Goal: Task Accomplishment & Management: Use online tool/utility

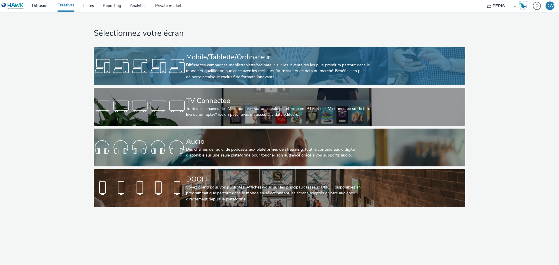
click at [217, 72] on div "Diffuse tes campagnes mobile/tablette/ordinateur sur les inventaires les plus p…" at bounding box center [278, 71] width 184 height 18
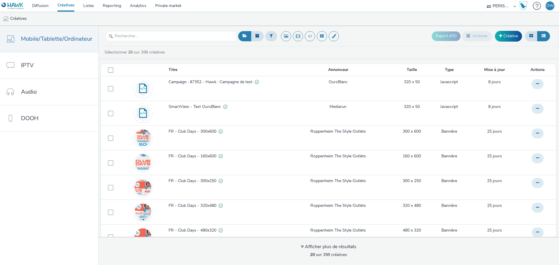
click at [370, 39] on div "Export d'ID Archiver Créative" at bounding box center [394, 36] width 315 height 14
click at [504, 39] on link "Créative" at bounding box center [508, 36] width 27 height 10
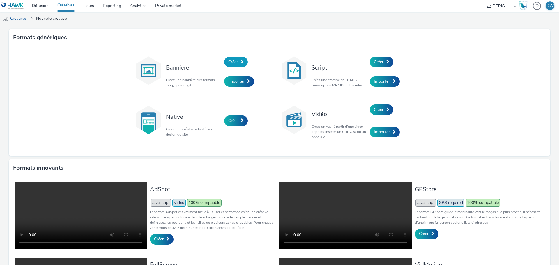
click at [235, 65] on link "Créer" at bounding box center [236, 62] width 24 height 10
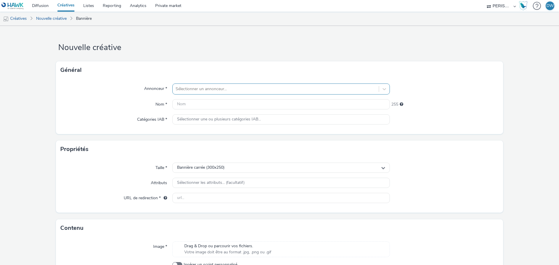
click at [233, 84] on div "Sélectionner un annonceur..." at bounding box center [276, 88] width 206 height 9
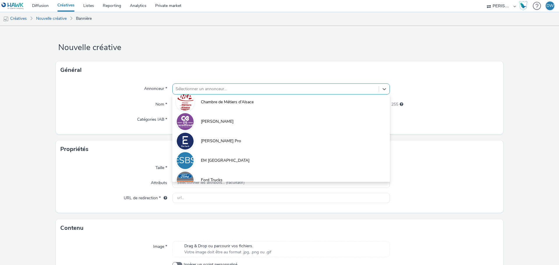
scroll to position [159, 0]
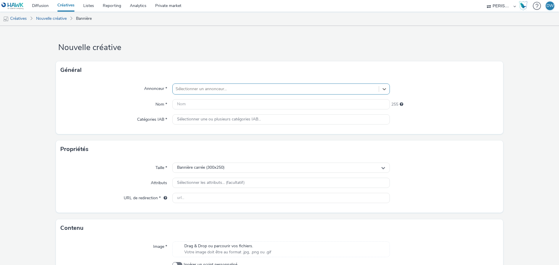
click at [225, 86] on div at bounding box center [275, 89] width 200 height 7
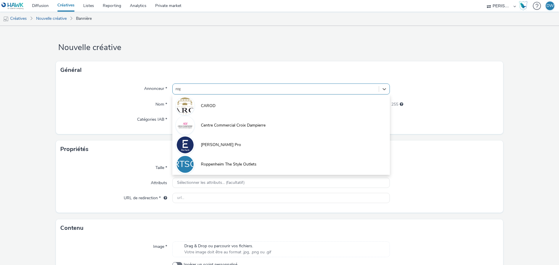
type input "[PERSON_NAME]"
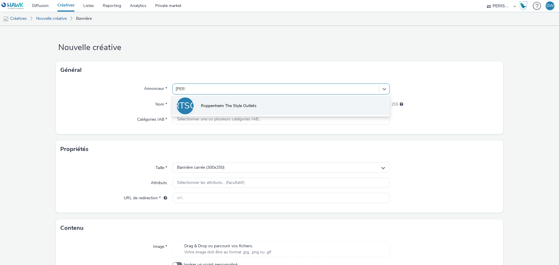
click at [242, 100] on li "RTSO Roppenheim The Style Outlets" at bounding box center [280, 105] width 217 height 19
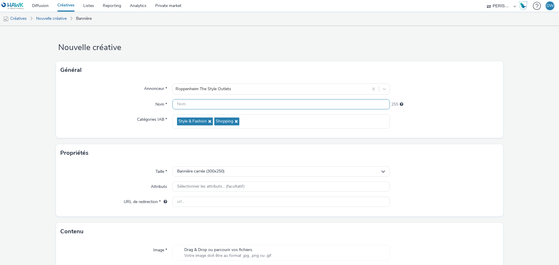
click at [228, 109] on input "text" at bounding box center [280, 104] width 217 height 10
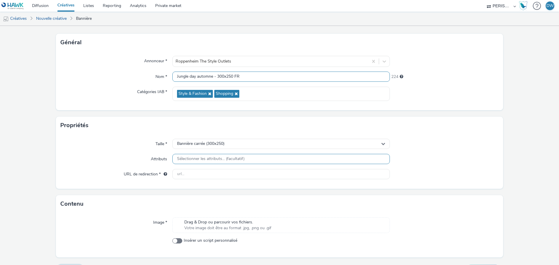
scroll to position [42, 0]
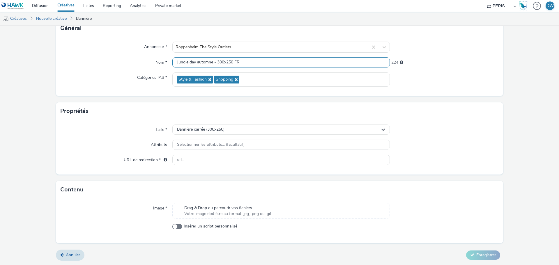
type input "Jungle day automne - 300x250 FR"
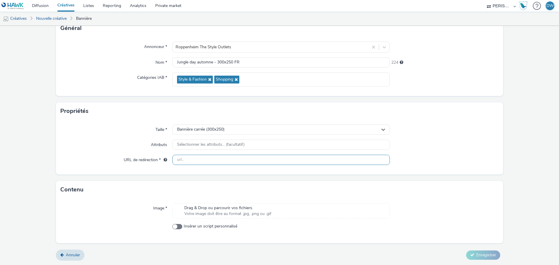
click at [205, 161] on input "text" at bounding box center [280, 160] width 217 height 10
paste input "[URL][DOMAIN_NAME]"
type input "[URL][DOMAIN_NAME]"
click at [471, 153] on div "Taille * Bannière carrée (300x250) Attributs Sélectionner les attributs... (fac…" at bounding box center [279, 147] width 447 height 55
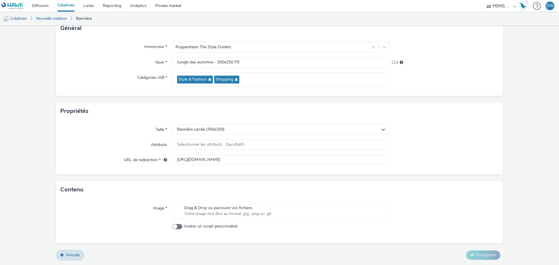
scroll to position [0, 0]
click at [215, 213] on span "Votre image doit être au format .jpg, .png ou .gif" at bounding box center [227, 214] width 87 height 6
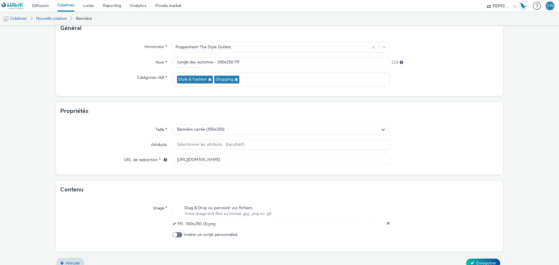
scroll to position [50, 0]
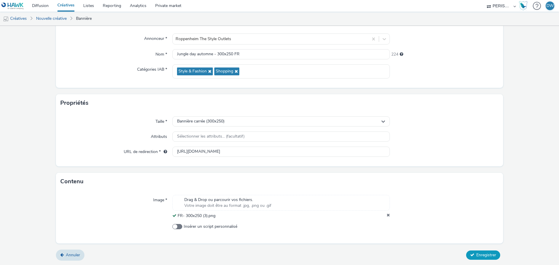
click at [482, 255] on span "Enregistrer" at bounding box center [486, 255] width 20 height 6
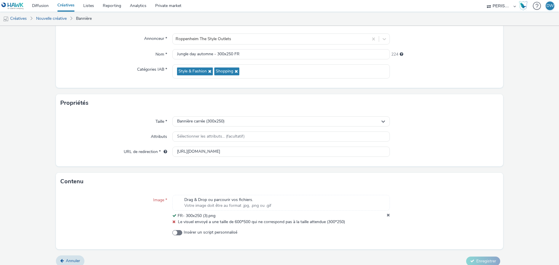
click at [390, 214] on div at bounding box center [444, 210] width 109 height 30
click at [386, 216] on icon at bounding box center [387, 216] width 3 height 6
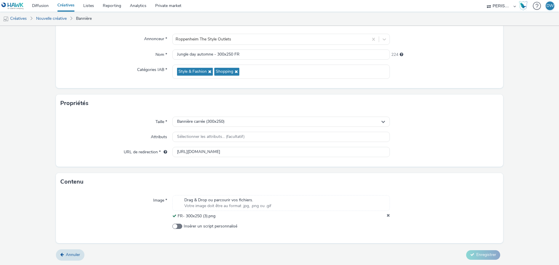
scroll to position [44, 0]
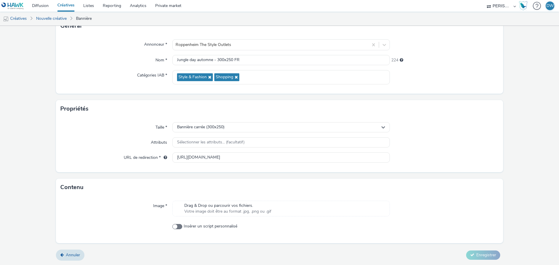
click at [282, 212] on div "Drag & Drop ou parcourir vos fichiers. Votre image doit être au format .jpg, .p…" at bounding box center [280, 209] width 217 height 16
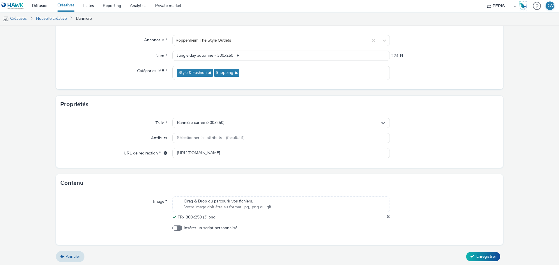
scroll to position [50, 0]
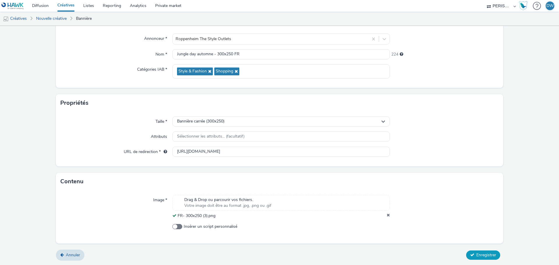
click at [481, 251] on button "Enregistrer" at bounding box center [483, 255] width 34 height 9
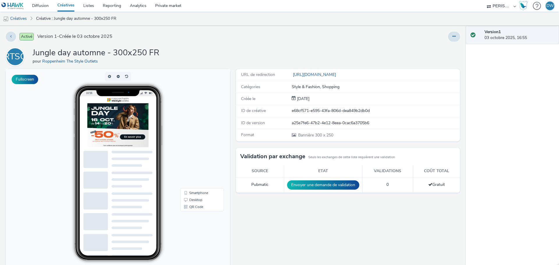
click at [415, 123] on div "a25e7fe6-47b2-4e12-8eea-0cac6a3705b6" at bounding box center [376, 123] width 168 height 6
click at [24, 19] on link "Créatives" at bounding box center [15, 19] width 30 height 14
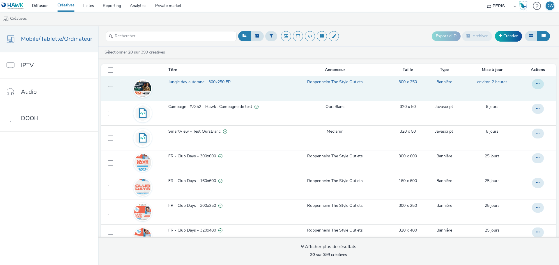
click at [532, 84] on button at bounding box center [538, 84] width 12 height 10
click at [506, 109] on link "Dupliquer" at bounding box center [522, 108] width 44 height 12
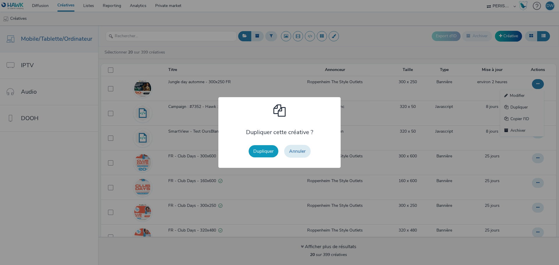
click at [255, 152] on button "Dupliquer" at bounding box center [264, 151] width 30 height 12
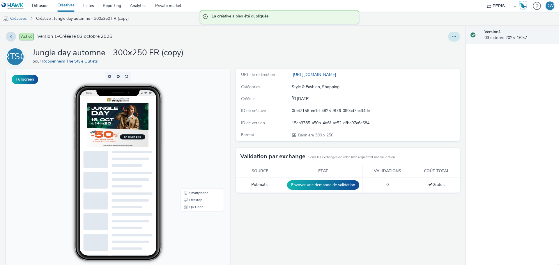
click at [454, 36] on button at bounding box center [454, 37] width 12 height 10
click at [426, 48] on link "Modifier" at bounding box center [438, 48] width 44 height 12
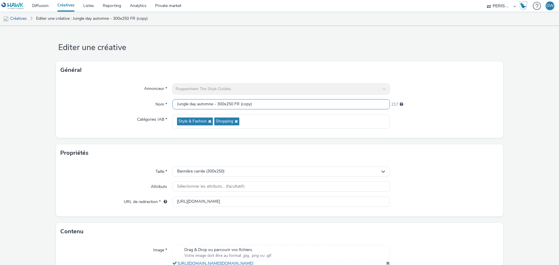
drag, startPoint x: 216, startPoint y: 104, endPoint x: 233, endPoint y: 104, distance: 16.6
click at [233, 104] on input "Jungle day automne - 300x250 FR (copy)" at bounding box center [280, 104] width 217 height 10
drag, startPoint x: 241, startPoint y: 105, endPoint x: 260, endPoint y: 107, distance: 19.0
click at [260, 107] on input "Jungle day automne - 160x600 FR (copy)" at bounding box center [280, 104] width 217 height 10
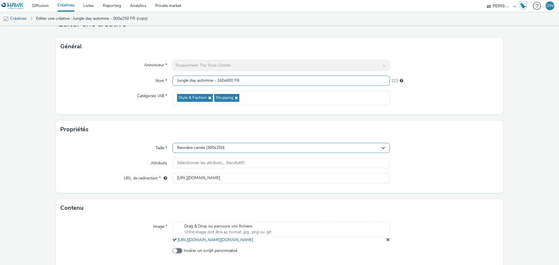
scroll to position [54, 0]
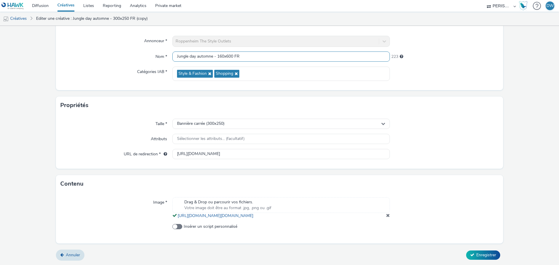
type input "Jungle day automne - 160x600 FR"
click at [241, 114] on div "Taille * Bannière carrée (300x250) Attributs Sélectionner les attributs... (fac…" at bounding box center [279, 141] width 447 height 55
click at [240, 119] on div "Bannière carrée (300x250)" at bounding box center [280, 124] width 217 height 10
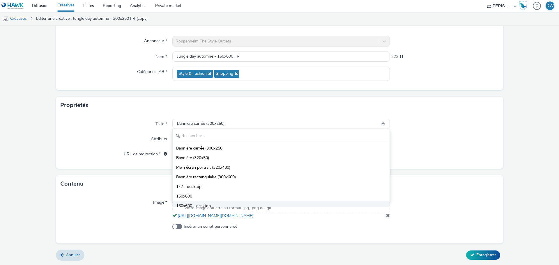
click at [192, 203] on span "160x600 - desktop" at bounding box center [193, 206] width 35 height 6
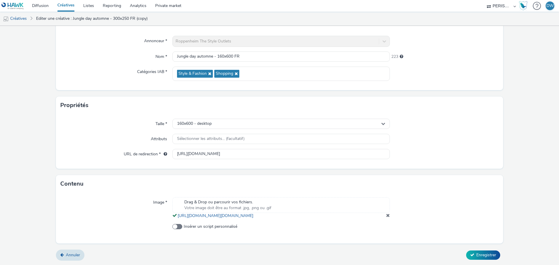
click at [390, 216] on div at bounding box center [444, 208] width 109 height 22
click at [386, 216] on span at bounding box center [388, 215] width 4 height 5
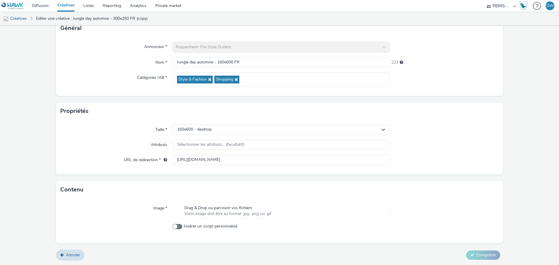
click at [345, 216] on div "Drag & Drop ou parcourir vos fichiers. Votre image doit être au format .jpg, .p…" at bounding box center [280, 211] width 217 height 16
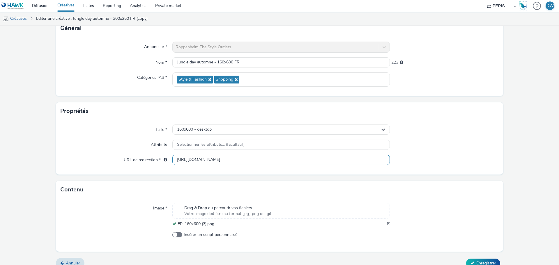
scroll to position [0, 42]
drag, startPoint x: 308, startPoint y: 161, endPoint x: 442, endPoint y: 166, distance: 134.6
click at [442, 166] on div "Taille * 160x600 - desktop Attributs Sélectionner les attributs... (facultatif)…" at bounding box center [279, 147] width 447 height 55
click at [477, 163] on div at bounding box center [444, 160] width 109 height 10
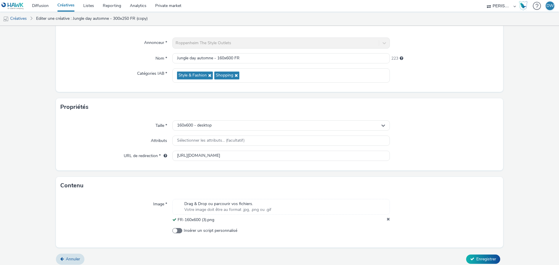
scroll to position [50, 0]
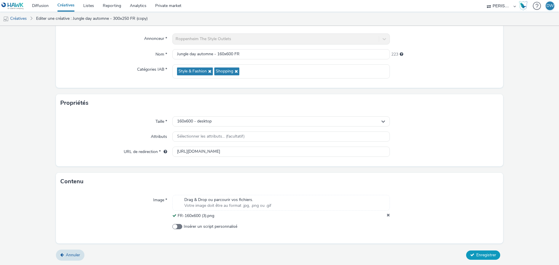
click at [476, 252] on span "Enregistrer" at bounding box center [486, 255] width 20 height 6
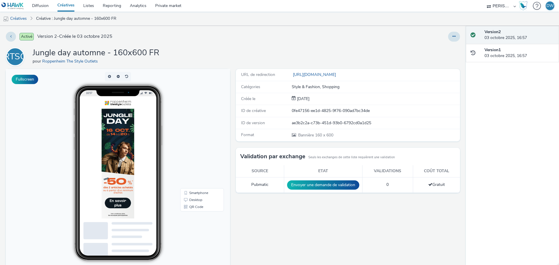
drag, startPoint x: 409, startPoint y: 35, endPoint x: 402, endPoint y: 37, distance: 7.3
click at [409, 35] on div at bounding box center [369, 37] width 182 height 10
click at [384, 54] on div "RTSO Jungle day automne - 160x600 FR pour Roppenheim The Style Outlets" at bounding box center [233, 56] width 454 height 19
click at [26, 22] on link "Créatives" at bounding box center [15, 19] width 30 height 14
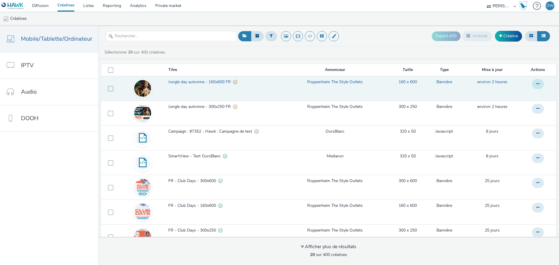
click at [534, 84] on button at bounding box center [538, 84] width 12 height 10
click at [512, 107] on link "Dupliquer" at bounding box center [522, 108] width 44 height 12
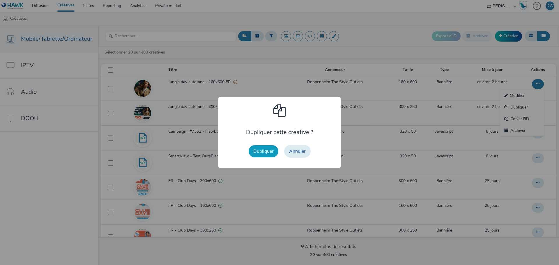
click at [254, 152] on button "Dupliquer" at bounding box center [264, 151] width 30 height 12
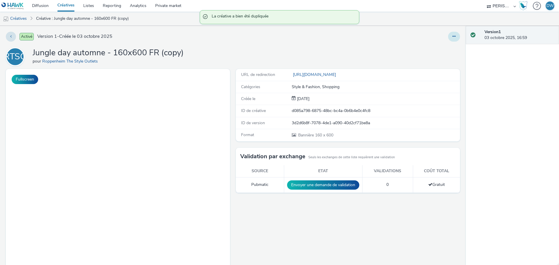
click at [450, 39] on button at bounding box center [454, 37] width 12 height 10
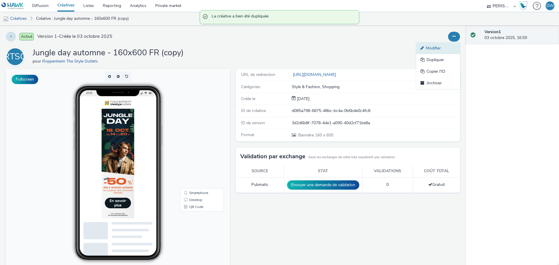
click at [432, 49] on link "Modifier" at bounding box center [438, 48] width 44 height 12
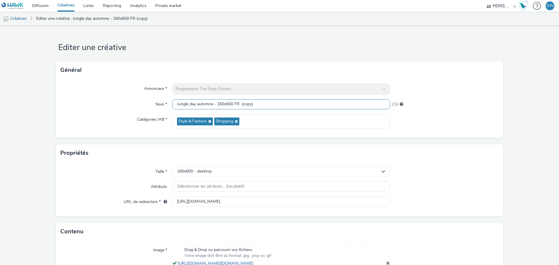
click at [224, 103] on input "Jungle day automne - 160x600 FR (copy)" at bounding box center [280, 104] width 217 height 10
click at [217, 105] on input "Jungle day automne - 160x600 FR (copy)" at bounding box center [280, 104] width 217 height 10
click at [222, 104] on input "Jungle day automne - 160x600 FR (copy)" at bounding box center [280, 104] width 217 height 10
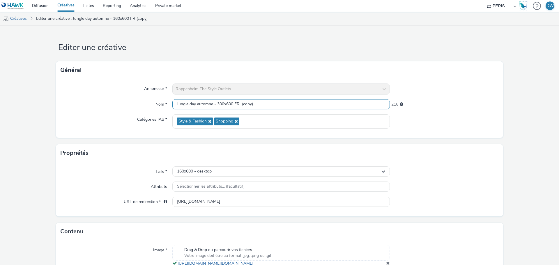
drag, startPoint x: 238, startPoint y: 104, endPoint x: 265, endPoint y: 104, distance: 26.8
click at [265, 104] on input "Jungle day automne - 300x600 FR (copy)" at bounding box center [280, 104] width 217 height 10
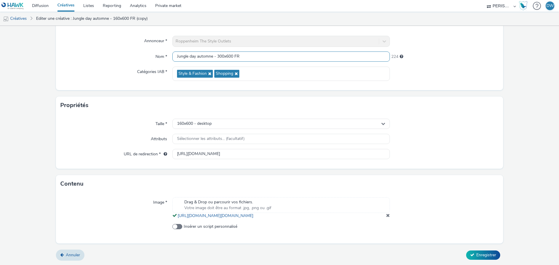
scroll to position [54, 0]
type input "Jungle day automne - 300x600 FR"
click at [180, 119] on div "160x600 - desktop" at bounding box center [280, 124] width 217 height 10
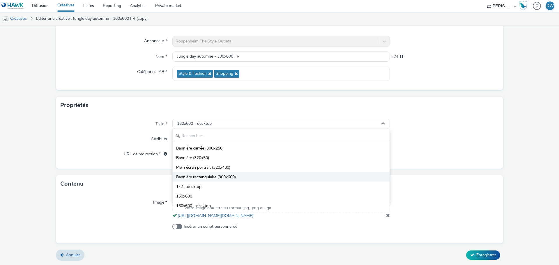
click at [232, 174] on span "Bannière rectangulaire (300x600)" at bounding box center [206, 177] width 60 height 6
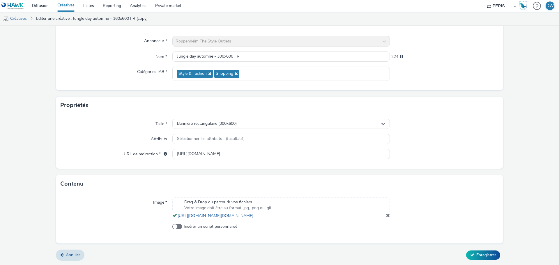
click at [390, 217] on div at bounding box center [444, 208] width 109 height 22
click at [386, 215] on span at bounding box center [388, 215] width 4 height 5
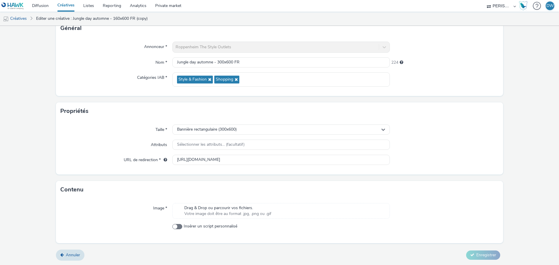
scroll to position [42, 0]
click at [295, 202] on div "Image * Drag & Drop ou parcourir vos fichiers. Votre image doit être au format …" at bounding box center [279, 220] width 447 height 45
click at [292, 210] on div "Drag & Drop ou parcourir vos fichiers. Votre image doit être au format .jpg, .p…" at bounding box center [280, 211] width 217 height 16
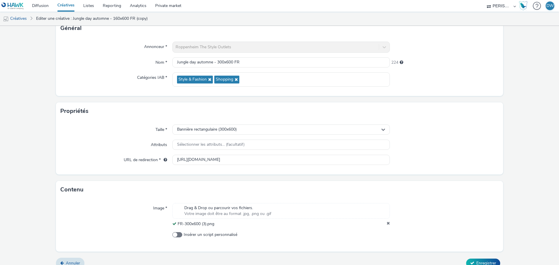
scroll to position [50, 0]
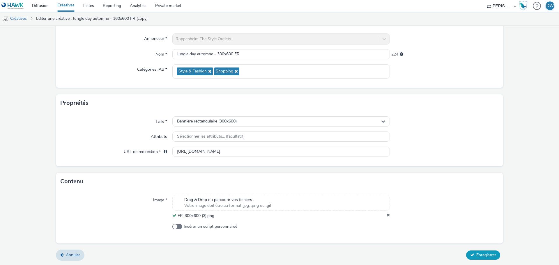
click at [481, 251] on button "Enregistrer" at bounding box center [483, 255] width 34 height 9
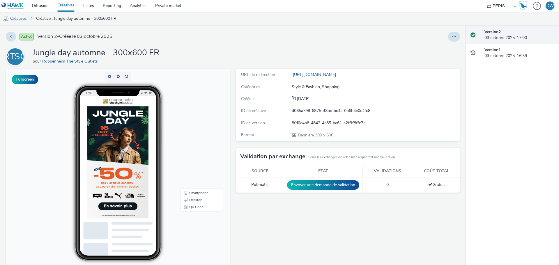
click at [20, 18] on link "Créatives" at bounding box center [15, 19] width 30 height 14
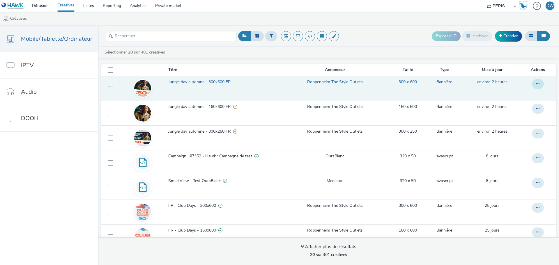
click at [533, 85] on button at bounding box center [538, 84] width 12 height 10
click at [517, 109] on link "Dupliquer" at bounding box center [522, 108] width 44 height 12
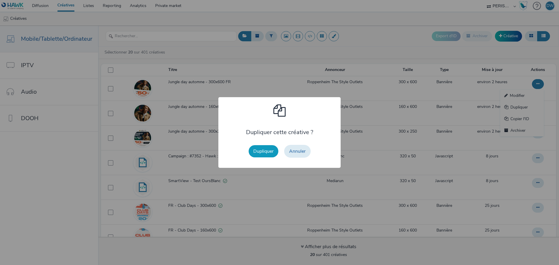
click at [251, 149] on button "Dupliquer" at bounding box center [264, 151] width 30 height 12
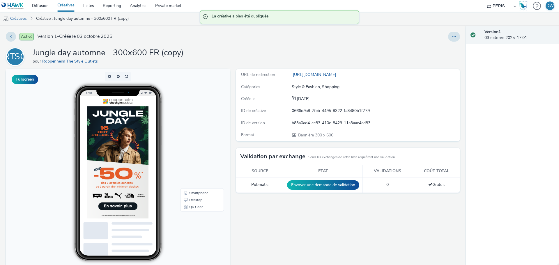
click at [438, 41] on div at bounding box center [369, 37] width 182 height 10
click at [448, 37] on button at bounding box center [454, 37] width 12 height 10
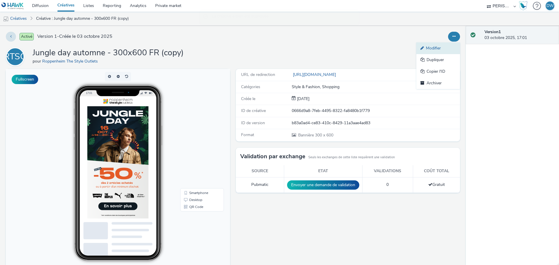
click at [437, 49] on link "Modifier" at bounding box center [438, 48] width 44 height 12
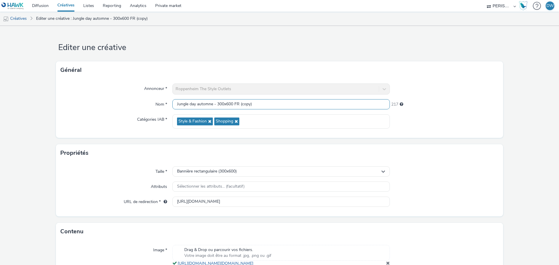
click at [238, 100] on input "Jungle day automne - 300x600 FR (copy)" at bounding box center [280, 104] width 217 height 10
click at [221, 104] on input "Jungle day automne - 300x600 FR (copy)" at bounding box center [280, 104] width 217 height 10
drag, startPoint x: 240, startPoint y: 105, endPoint x: 266, endPoint y: 105, distance: 25.3
click at [263, 107] on input "Jungle day automne - 320x480 FR (copy)" at bounding box center [280, 104] width 217 height 10
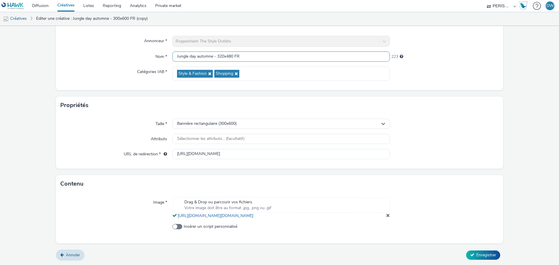
scroll to position [54, 0]
type input "Jungle day automne - 320x480 FR"
click at [273, 122] on div "Bannière rectangulaire (300x600)" at bounding box center [280, 124] width 217 height 10
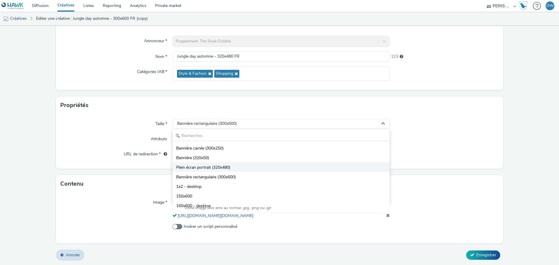
click at [231, 162] on li "Plein écran portrait (320x480)" at bounding box center [281, 167] width 217 height 10
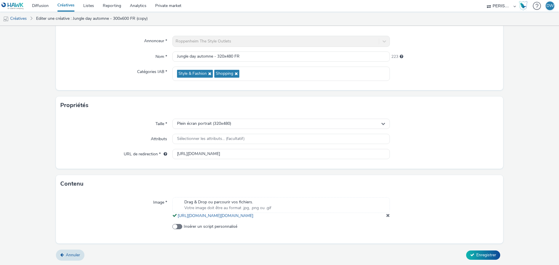
click at [382, 214] on div "Drag & Drop ou parcourir vos fichiers. Votre image doit être au format .jpg, .p…" at bounding box center [280, 208] width 217 height 22
click at [382, 213] on div "Drag & Drop ou parcourir vos fichiers. Votre image doit être au format .jpg, .p…" at bounding box center [280, 208] width 217 height 22
click at [386, 215] on span at bounding box center [388, 215] width 4 height 5
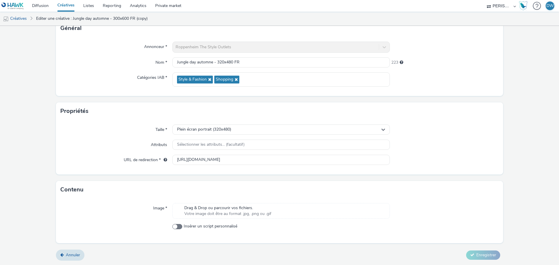
scroll to position [42, 0]
click at [307, 207] on div "Drag & Drop ou parcourir vos fichiers. Votre image doit être au format .jpg, .p…" at bounding box center [280, 211] width 217 height 16
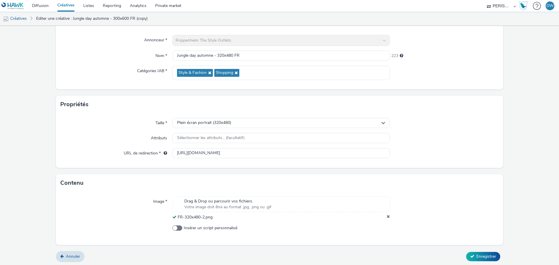
scroll to position [50, 0]
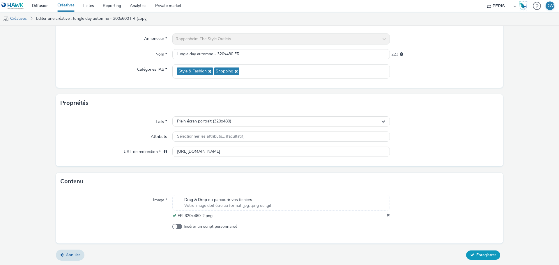
click at [487, 255] on span "Enregistrer" at bounding box center [486, 255] width 20 height 6
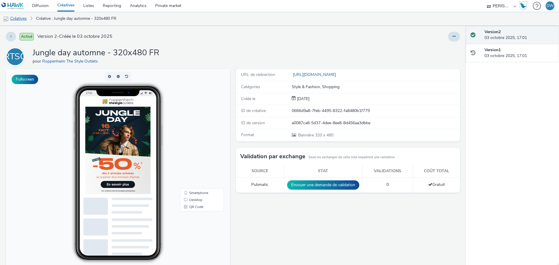
click at [23, 19] on link "Créatives" at bounding box center [15, 19] width 30 height 14
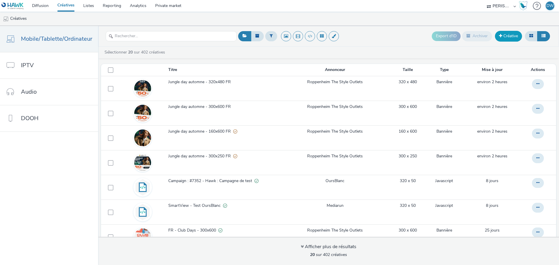
click at [499, 35] on span at bounding box center [500, 36] width 3 height 4
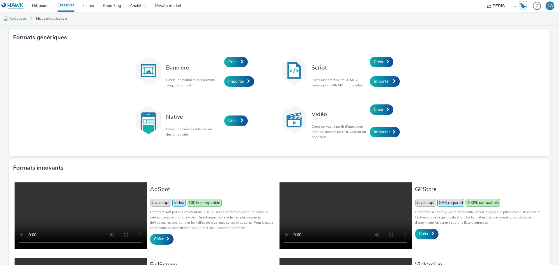
click at [20, 18] on link "Créatives" at bounding box center [15, 19] width 30 height 14
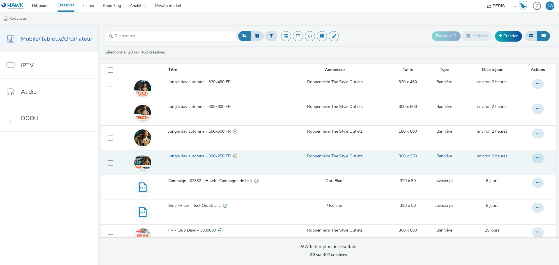
click at [532, 163] on button at bounding box center [538, 158] width 12 height 10
click at [518, 179] on link "Dupliquer" at bounding box center [522, 182] width 44 height 12
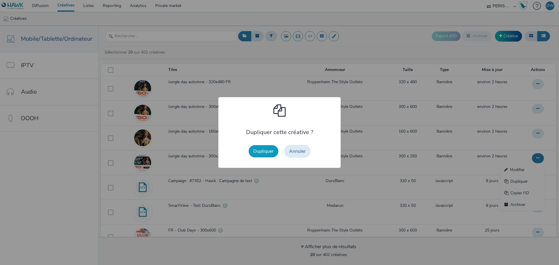
click at [260, 150] on button "Dupliquer" at bounding box center [264, 151] width 30 height 12
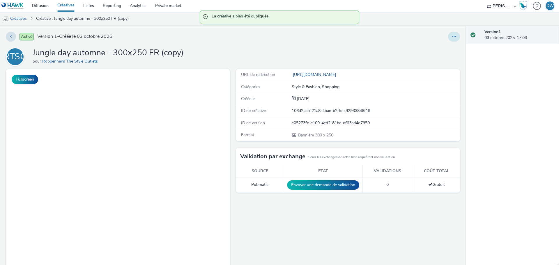
click at [448, 35] on button at bounding box center [454, 37] width 12 height 10
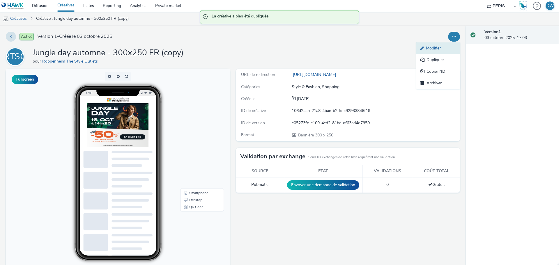
click at [442, 51] on link "Modifier" at bounding box center [438, 48] width 44 height 12
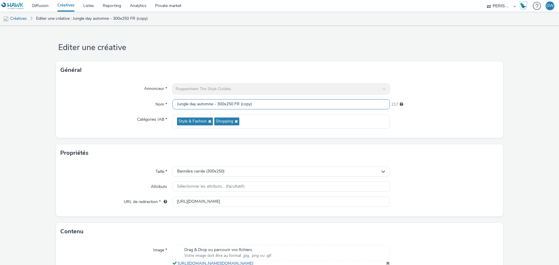
click at [235, 103] on input "Jungle day automne - 300x250 FR (copy)" at bounding box center [280, 104] width 217 height 10
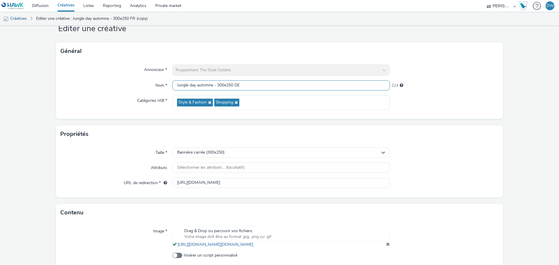
scroll to position [29, 0]
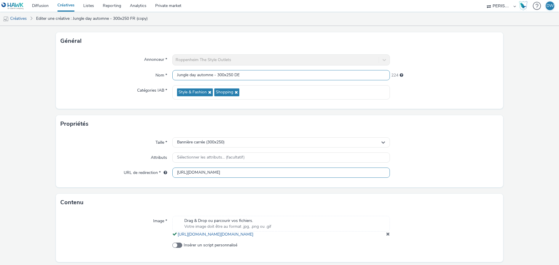
type input "Jungle day automne - 300x250 DE"
click at [274, 168] on input "[URL][DOMAIN_NAME]" at bounding box center [280, 173] width 217 height 10
paste input "de/angebote/jungle-day?utm_campaign=jungleday&utm_medium=hawk&utm_source=progra…"
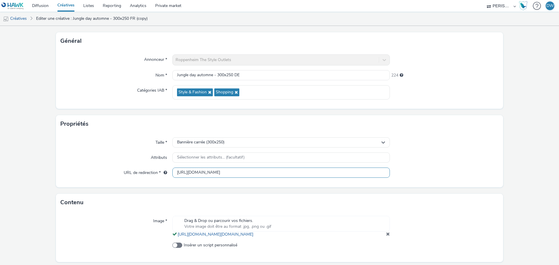
scroll to position [0, 47]
type input "https://roppenheim.thestyleoutlets.fr/de/angebote/jungle-day?utm_campaign=jungl…"
click at [419, 168] on div at bounding box center [444, 173] width 109 height 10
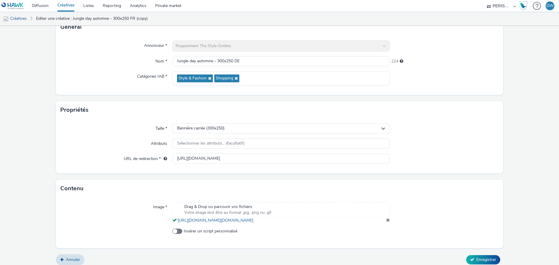
scroll to position [54, 0]
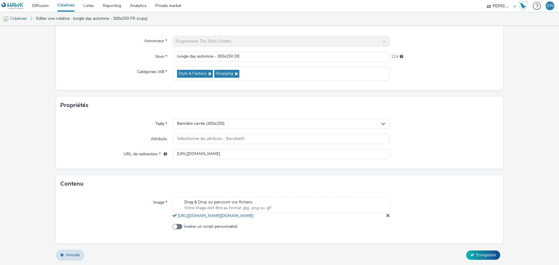
click at [390, 217] on div at bounding box center [444, 208] width 109 height 22
click at [386, 216] on span at bounding box center [388, 215] width 4 height 5
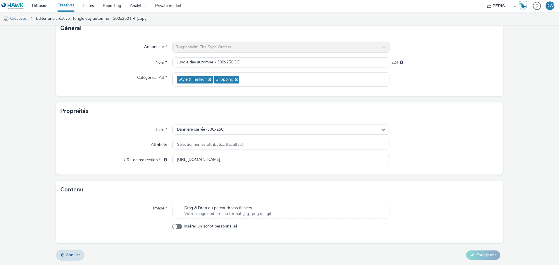
scroll to position [42, 0]
click at [283, 210] on div "Drag & Drop ou parcourir vos fichiers. Votre image doit être au format .jpg, .p…" at bounding box center [280, 211] width 217 height 16
click at [64, 252] on link "Annuler" at bounding box center [70, 255] width 29 height 11
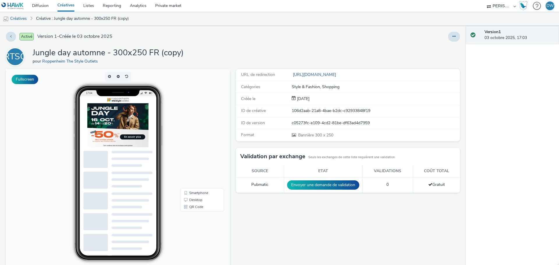
click at [17, 35] on div "Activé Version 1 - Créée le 03 octobre 2025" at bounding box center [142, 37] width 272 height 10
click at [13, 38] on button at bounding box center [11, 37] width 10 height 10
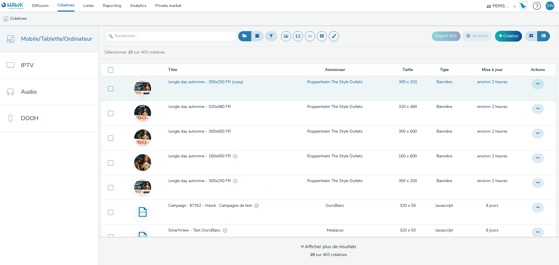
click at [532, 85] on button at bounding box center [538, 84] width 12 height 10
click at [522, 100] on link "Modifier" at bounding box center [522, 96] width 44 height 12
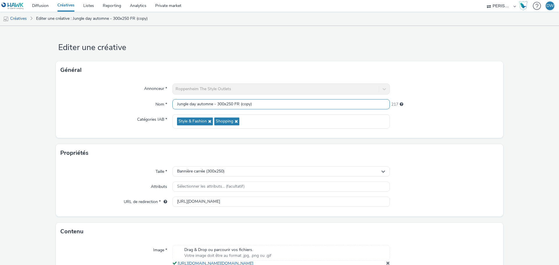
drag, startPoint x: 233, startPoint y: 104, endPoint x: 267, endPoint y: 105, distance: 33.2
click at [267, 105] on input "Jungle day automne - 300x250 FR (copy)" at bounding box center [280, 104] width 217 height 10
drag, startPoint x: 214, startPoint y: 103, endPoint x: 287, endPoint y: 100, distance: 72.8
click at [285, 104] on input "Jungle day automne - 300x250 FR (copy)" at bounding box center [280, 104] width 217 height 10
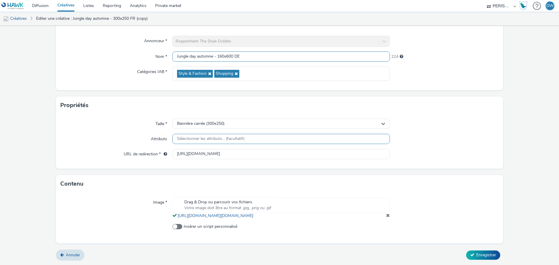
scroll to position [54, 0]
type input "Jungle day automne - 160x600 DE"
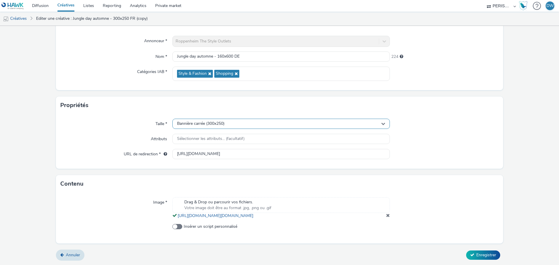
click at [285, 122] on div "Bannière carrée (300x250)" at bounding box center [280, 124] width 217 height 10
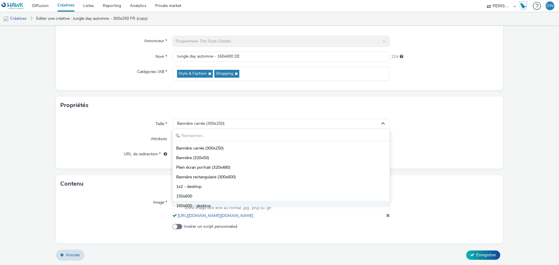
click at [190, 201] on li "160x600 - desktop" at bounding box center [281, 206] width 217 height 10
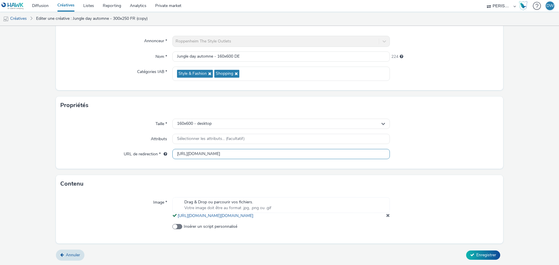
click at [222, 149] on input "[URL][DOMAIN_NAME]" at bounding box center [280, 154] width 217 height 10
paste input "de/angebote/jungle-day?utm_campaign=jungleday&utm_medium=hawk&utm_source=progra…"
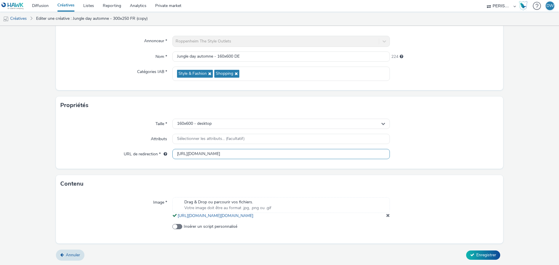
type input "https://roppenheim.thestyleoutlets.fr/de/angebote/jungle-day?utm_campaign=jungl…"
click at [384, 160] on div "Taille * 160x600 - desktop Attributs Sélectionner les attributs... (facultatif)…" at bounding box center [279, 141] width 447 height 55
click at [386, 216] on span at bounding box center [388, 215] width 4 height 5
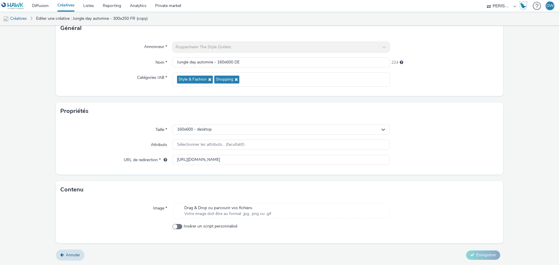
scroll to position [42, 0]
click at [306, 206] on div "Drag & Drop ou parcourir vos fichiers. Votre image doit être au format .jpg, .p…" at bounding box center [280, 211] width 217 height 16
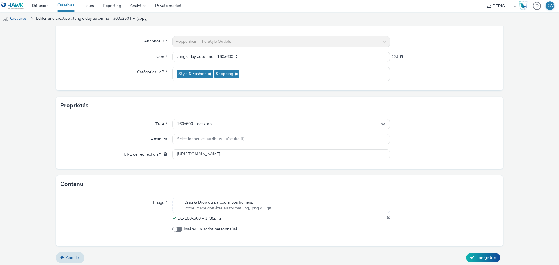
scroll to position [50, 0]
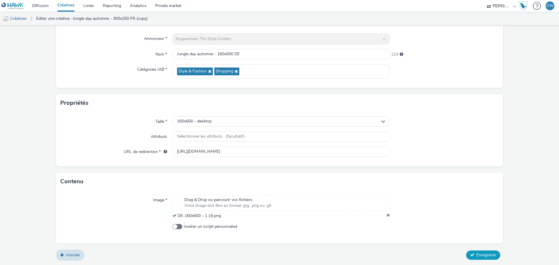
click at [477, 255] on span "Enregistrer" at bounding box center [486, 255] width 20 height 6
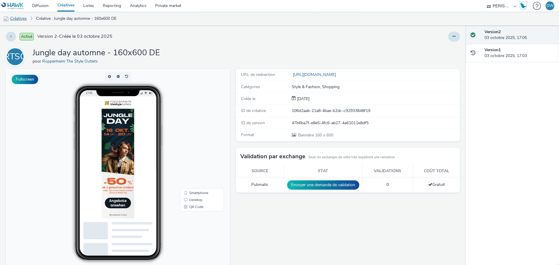
click at [20, 22] on link "Créatives" at bounding box center [15, 19] width 30 height 14
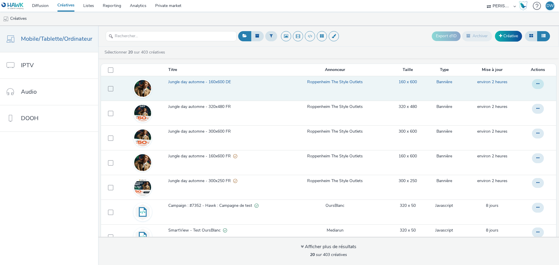
click at [532, 84] on button at bounding box center [538, 84] width 12 height 10
click at [515, 108] on link "Dupliquer" at bounding box center [522, 108] width 44 height 12
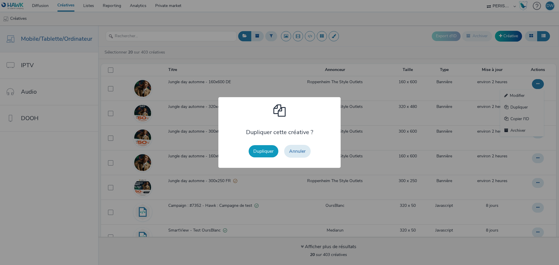
click at [253, 154] on button "Dupliquer" at bounding box center [264, 151] width 30 height 12
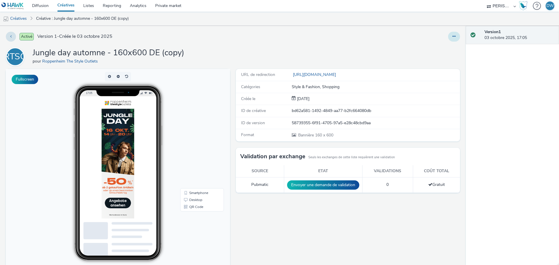
click at [452, 37] on button at bounding box center [454, 37] width 12 height 10
click at [432, 48] on link "Modifier" at bounding box center [438, 48] width 44 height 12
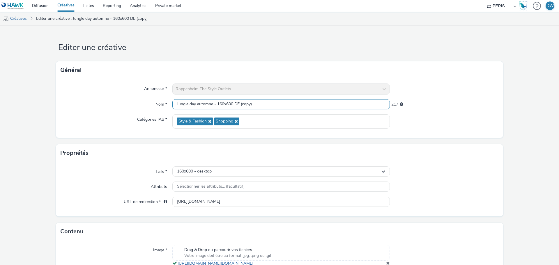
click at [217, 104] on input "Jungle day automne - 160x600 DE (copy)" at bounding box center [280, 104] width 217 height 10
click at [220, 104] on input "Jungle day automne - 160x600 DE (copy)" at bounding box center [280, 104] width 217 height 10
drag, startPoint x: 241, startPoint y: 105, endPoint x: 297, endPoint y: 105, distance: 55.6
click at [297, 105] on input "Jungle day automne - 300x600 DE (copy)" at bounding box center [280, 104] width 217 height 10
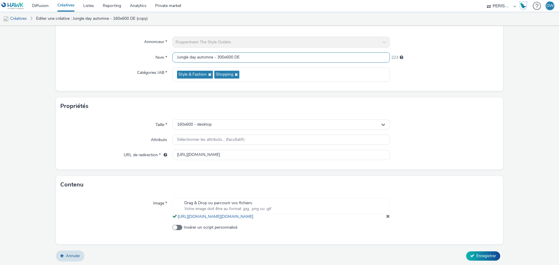
scroll to position [54, 0]
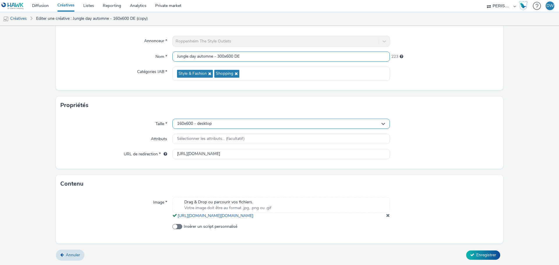
type input "Jungle day automne - 300x600 DE"
click at [226, 119] on div "160x600 - desktop" at bounding box center [280, 124] width 217 height 10
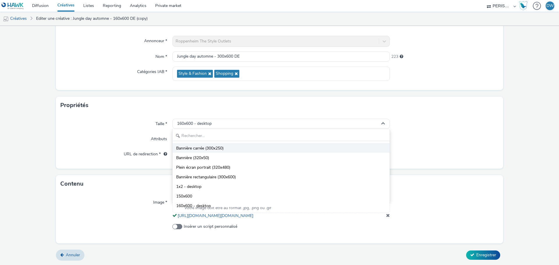
click at [210, 146] on span "Bannière carrée (300x250)" at bounding box center [199, 149] width 47 height 6
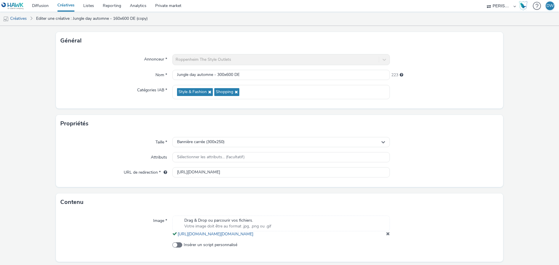
scroll to position [0, 0]
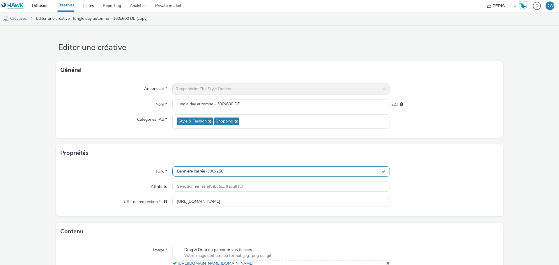
click at [216, 174] on div "Bannière carrée (300x250)" at bounding box center [280, 171] width 217 height 10
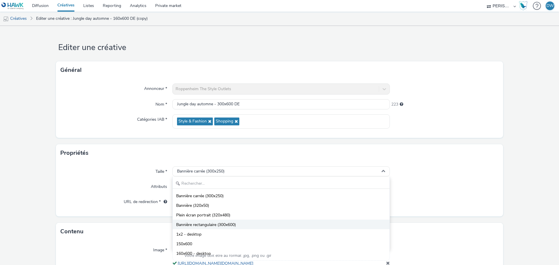
click at [223, 227] on span "Bannière rectangulaire (300x600)" at bounding box center [206, 225] width 60 height 6
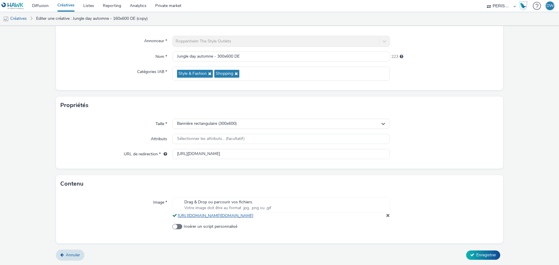
scroll to position [54, 0]
click at [386, 214] on span at bounding box center [388, 215] width 4 height 5
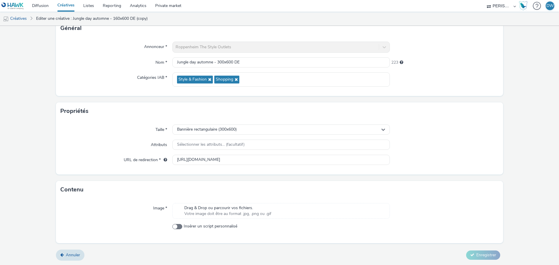
click at [288, 209] on div "Drag & Drop ou parcourir vos fichiers. Votre image doit être au format .jpg, .p…" at bounding box center [280, 211] width 217 height 16
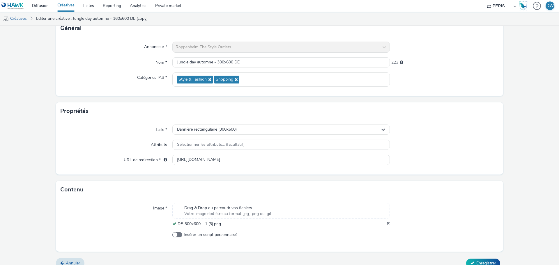
scroll to position [50, 0]
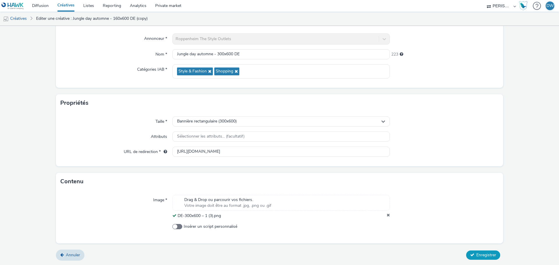
click at [487, 251] on button "Enregistrer" at bounding box center [483, 255] width 34 height 9
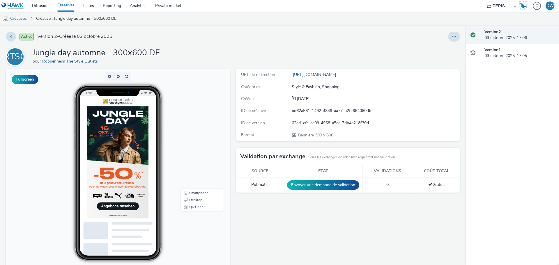
click at [26, 15] on link "Créatives" at bounding box center [15, 19] width 30 height 14
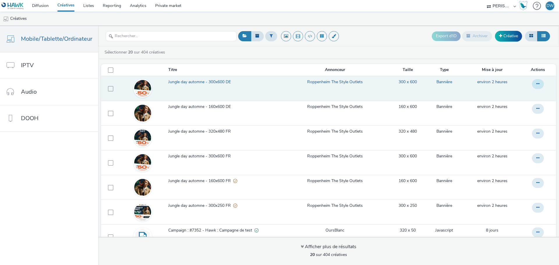
click at [534, 82] on button at bounding box center [538, 84] width 12 height 10
click at [515, 106] on link "Dupliquer" at bounding box center [522, 108] width 44 height 12
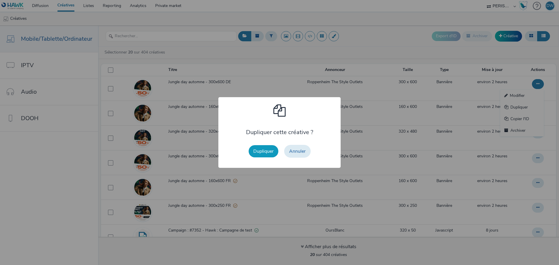
click at [262, 151] on button "Dupliquer" at bounding box center [264, 151] width 30 height 12
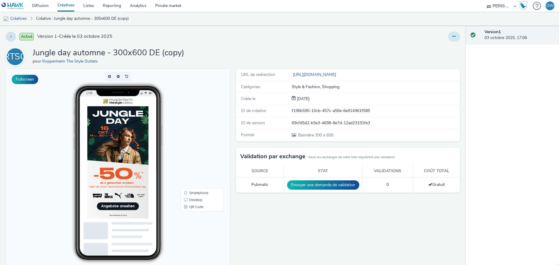
click at [448, 35] on button at bounding box center [454, 37] width 12 height 10
click at [428, 48] on link "Modifier" at bounding box center [438, 48] width 44 height 12
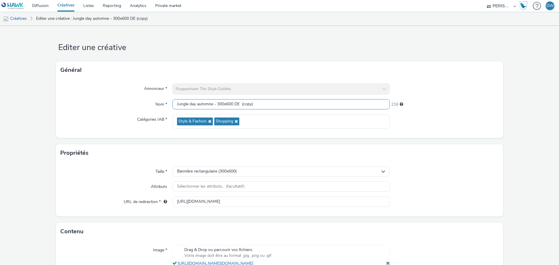
drag, startPoint x: 218, startPoint y: 103, endPoint x: 231, endPoint y: 104, distance: 13.4
click at [231, 104] on input "Jungle day automne - 300x600 DE (copy)" at bounding box center [280, 104] width 217 height 10
drag, startPoint x: 241, startPoint y: 104, endPoint x: 283, endPoint y: 104, distance: 41.3
click at [283, 104] on input "Jungle day automne - 320x480 DE (copy)" at bounding box center [280, 104] width 217 height 10
type input "Jungle day automne - 320x480 DE"
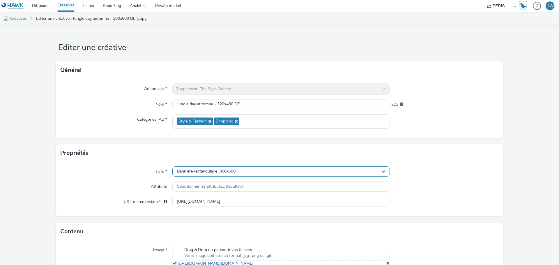
click at [232, 168] on div "Bannière rectangulaire (300x600)" at bounding box center [280, 171] width 217 height 10
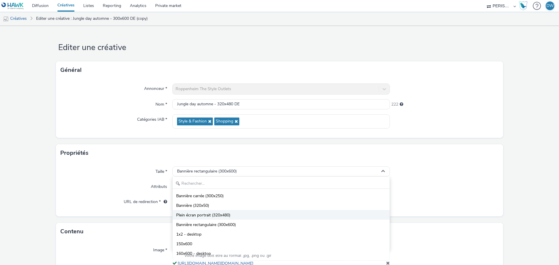
click at [226, 214] on span "Plein écran portrait (320x480)" at bounding box center [203, 215] width 54 height 6
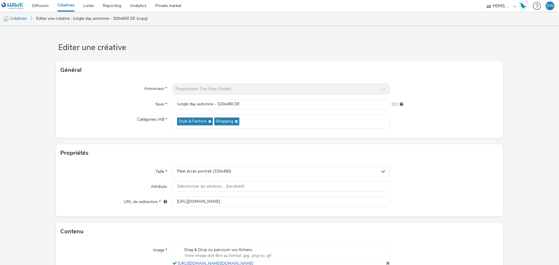
scroll to position [29, 0]
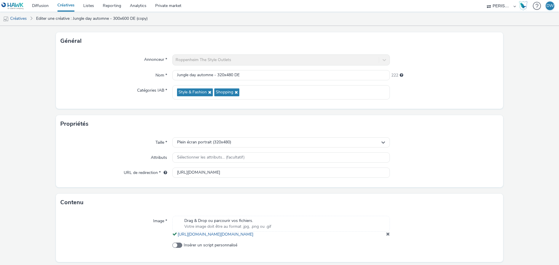
click at [386, 236] on span at bounding box center [388, 234] width 4 height 5
click at [266, 229] on span "Votre image doit être au format .jpg, .png ou .gif" at bounding box center [227, 227] width 87 height 6
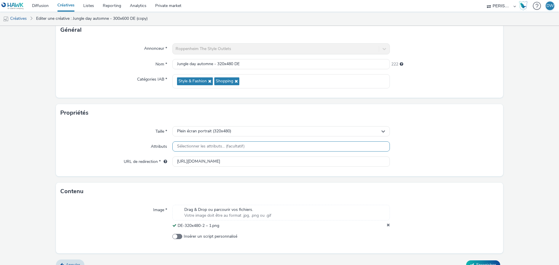
scroll to position [50, 0]
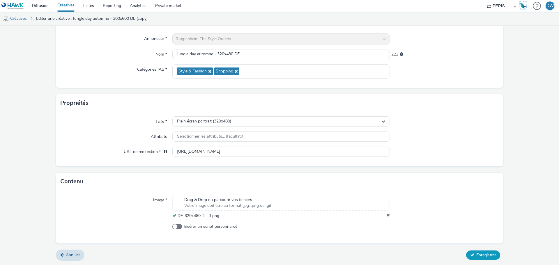
click at [485, 253] on span "Enregistrer" at bounding box center [486, 255] width 20 height 6
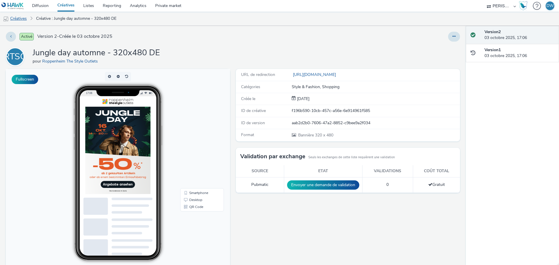
click at [27, 17] on link "Créatives" at bounding box center [15, 19] width 30 height 14
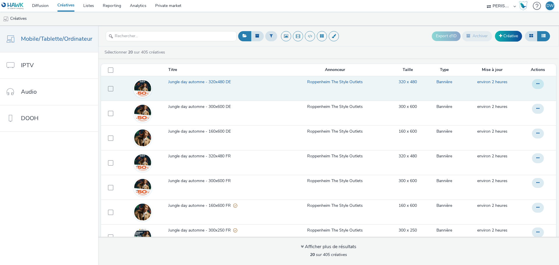
click at [536, 82] on icon at bounding box center [537, 84] width 3 height 4
click at [506, 105] on link "Dupliquer" at bounding box center [522, 108] width 44 height 12
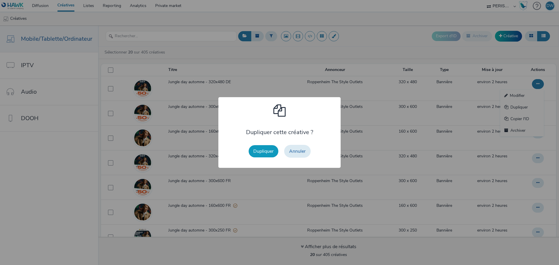
click at [259, 150] on button "Dupliquer" at bounding box center [264, 151] width 30 height 12
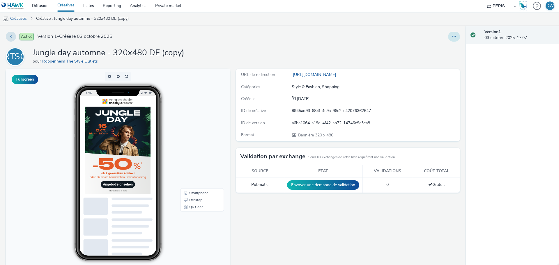
click at [453, 35] on button at bounding box center [454, 37] width 12 height 10
click at [434, 51] on link "Modifier" at bounding box center [438, 48] width 44 height 12
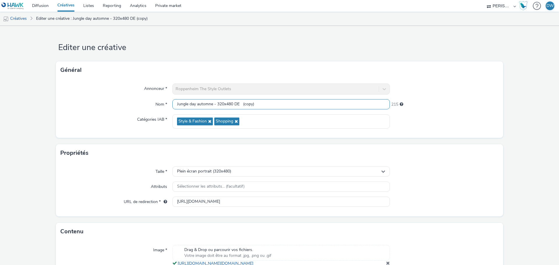
click at [222, 104] on input "Jungle day automne - 320x480 DE (copy)" at bounding box center [280, 104] width 217 height 10
drag, startPoint x: 242, startPoint y: 104, endPoint x: 272, endPoint y: 107, distance: 29.9
click at [271, 107] on input "Jungle day automne - 480x320 DE (copy)" at bounding box center [280, 104] width 217 height 10
type input "Jungle day automne - 480x320 DE"
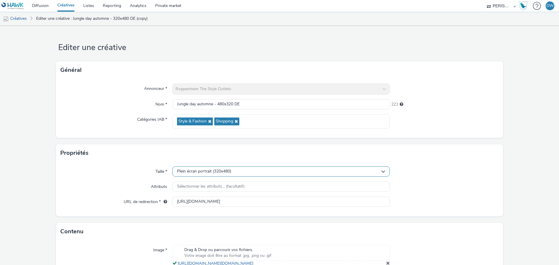
click at [345, 171] on div "Plein écran portrait (320x480)" at bounding box center [280, 171] width 217 height 10
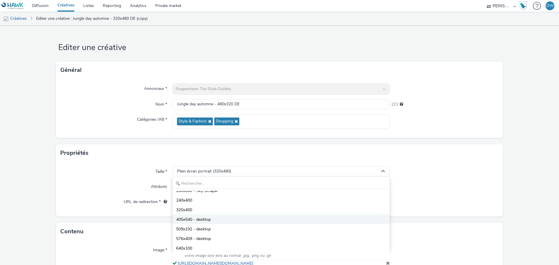
scroll to position [58, 0]
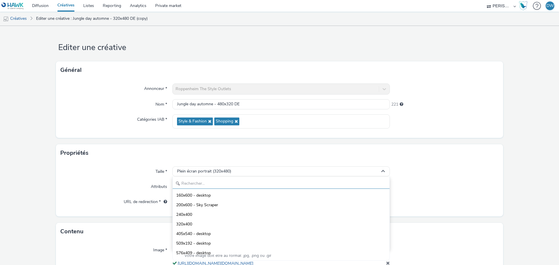
click at [192, 186] on input "text" at bounding box center [281, 184] width 217 height 10
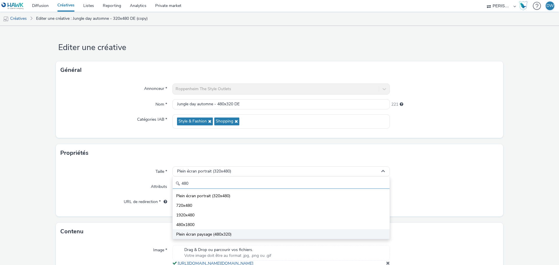
type input "480"
click at [209, 232] on span "Plein écran paysage (480x320)" at bounding box center [203, 235] width 55 height 6
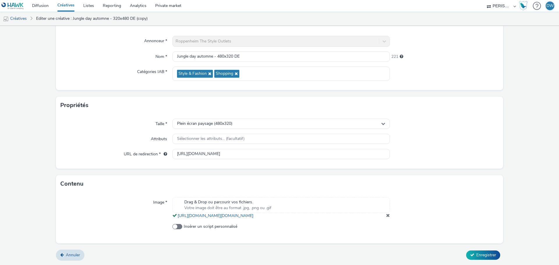
click at [386, 214] on span at bounding box center [388, 215] width 4 height 5
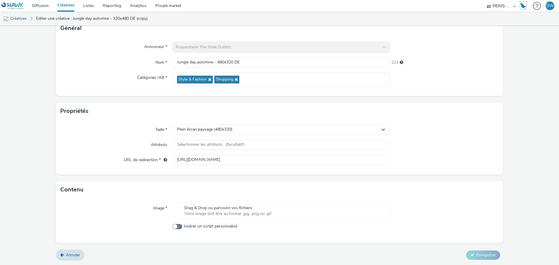
scroll to position [42, 0]
click at [304, 214] on div "Drag & Drop ou parcourir vos fichiers. Votre image doit être au format .jpg, .p…" at bounding box center [280, 211] width 217 height 16
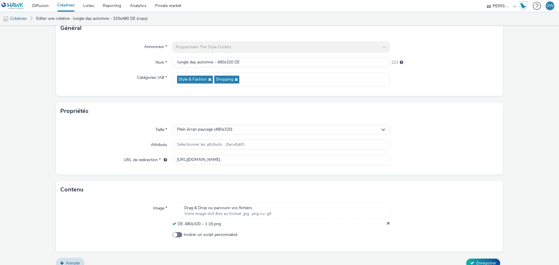
scroll to position [50, 0]
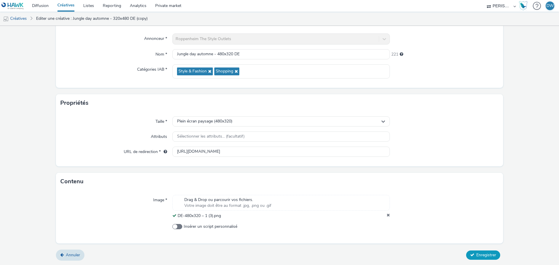
click at [481, 255] on span "Enregistrer" at bounding box center [486, 255] width 20 height 6
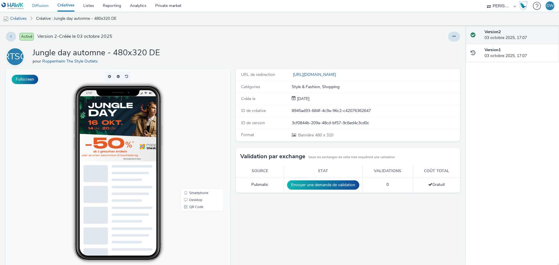
click at [45, 10] on link "Diffusion" at bounding box center [40, 6] width 25 height 12
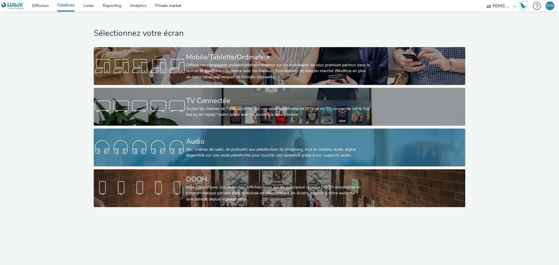
click at [261, 144] on div "Audio" at bounding box center [278, 141] width 184 height 10
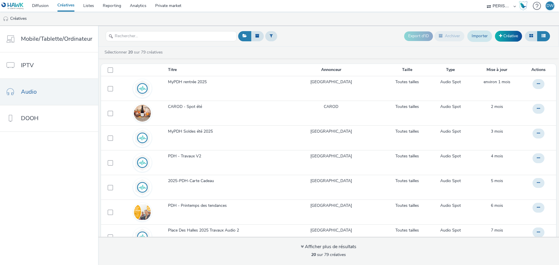
click at [478, 38] on link "Importer" at bounding box center [479, 36] width 25 height 11
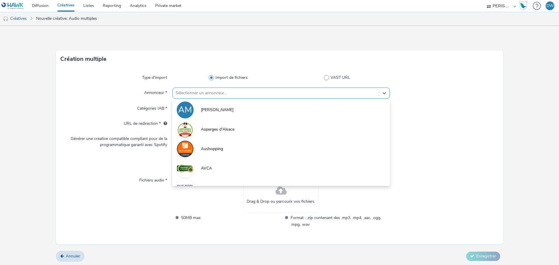
click at [208, 94] on div at bounding box center [275, 93] width 200 height 7
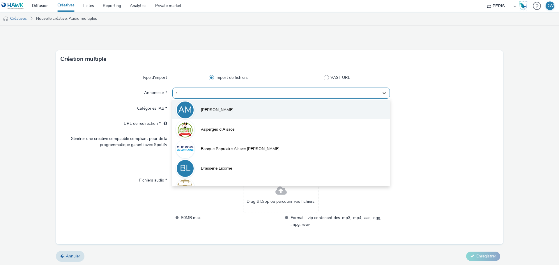
type input "ro"
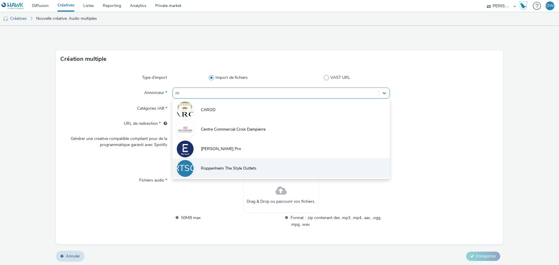
click at [246, 173] on li "RTSO Roppenheim The Style Outlets" at bounding box center [280, 167] width 217 height 19
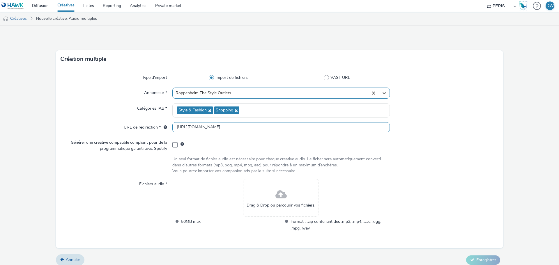
click at [203, 127] on input "http://roppenheim.thestyleoutlets.fr" at bounding box center [280, 127] width 217 height 10
paste input "s://roppenheim.thestyleoutlets.fr/fr/offres/jungle-day?utm_source=programmatiqu…"
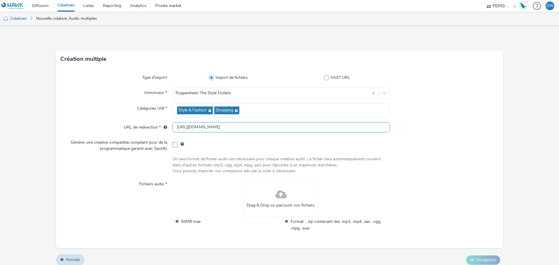
type input "https://roppenheim.thestyleoutlets.fr/fr/offres/jungle-day?utm_source=programma…"
click at [408, 151] on div at bounding box center [444, 144] width 109 height 14
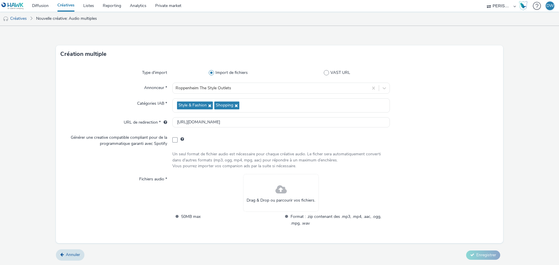
click at [175, 143] on div at bounding box center [280, 139] width 217 height 14
click at [173, 140] on span at bounding box center [174, 139] width 5 height 5
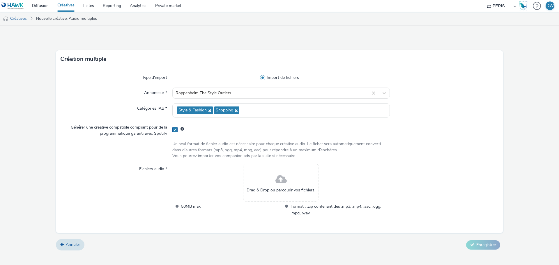
scroll to position [0, 0]
click at [173, 129] on span at bounding box center [174, 129] width 5 height 5
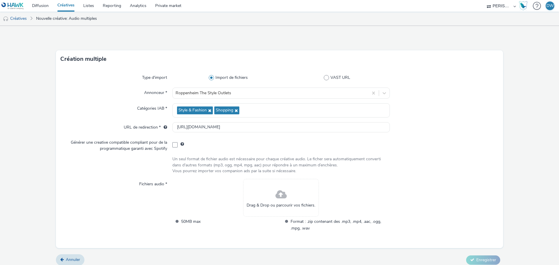
scroll to position [5, 0]
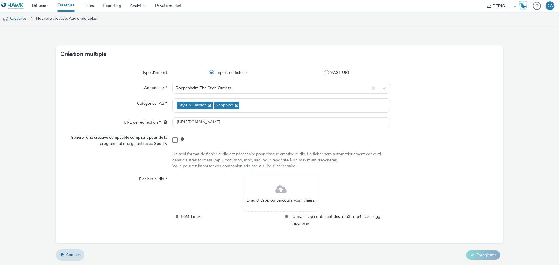
click at [177, 142] on div at bounding box center [280, 139] width 217 height 14
click at [172, 141] on span at bounding box center [174, 139] width 5 height 5
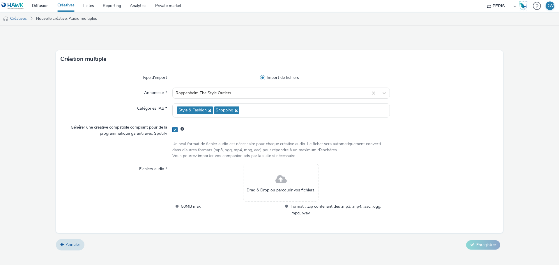
scroll to position [0, 0]
click at [175, 129] on span at bounding box center [174, 129] width 5 height 5
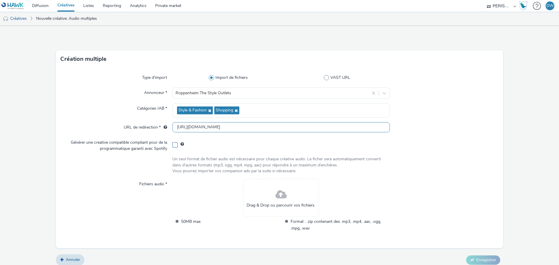
click at [175, 129] on input "https://roppenheim.thestyleoutlets.fr/fr/offres/jungle-day?utm_source=programma…" at bounding box center [280, 127] width 217 height 10
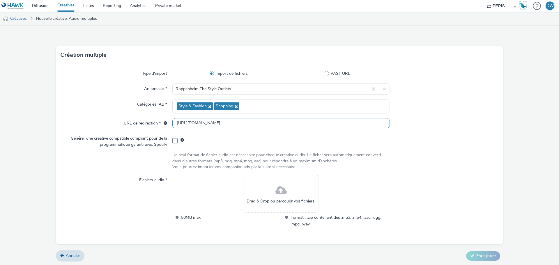
scroll to position [5, 0]
click at [173, 141] on span at bounding box center [174, 139] width 5 height 5
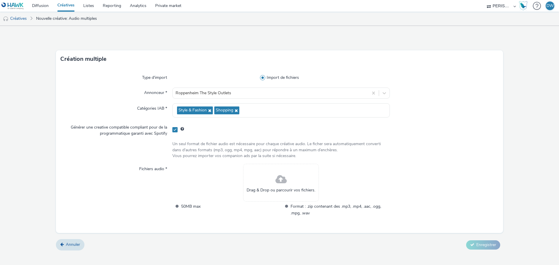
click at [278, 187] on span "Drag & Drop ou parcourir vos fichiers." at bounding box center [280, 190] width 69 height 6
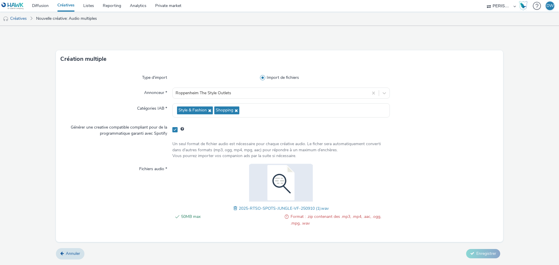
click at [337, 217] on span "Format : .zip contenant des .mp3, .mp4, .aac, .ogg, .mpg, .wav" at bounding box center [339, 219] width 99 height 13
click at [307, 217] on span "Format : .zip contenant des .mp3, .mp4, .aac, .ogg, .mpg, .wav" at bounding box center [339, 219] width 99 height 13
click at [234, 208] on span at bounding box center [235, 208] width 5 height 6
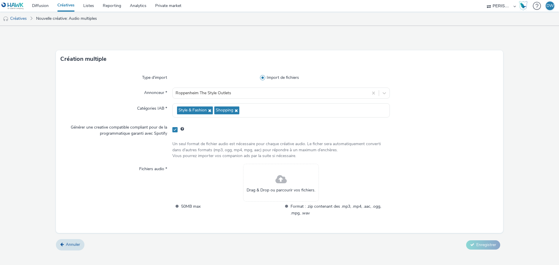
click at [279, 189] on span "Drag & Drop ou parcourir vos fichiers." at bounding box center [280, 190] width 69 height 6
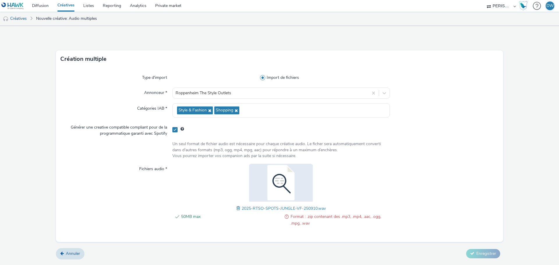
click at [278, 188] on img at bounding box center [281, 183] width 76 height 38
click at [284, 180] on img at bounding box center [281, 183] width 76 height 38
click at [237, 209] on span at bounding box center [238, 208] width 5 height 6
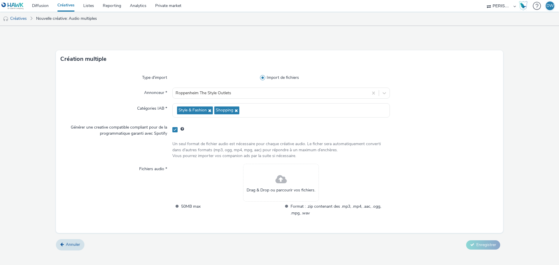
click at [278, 178] on span at bounding box center [280, 179] width 11 height 15
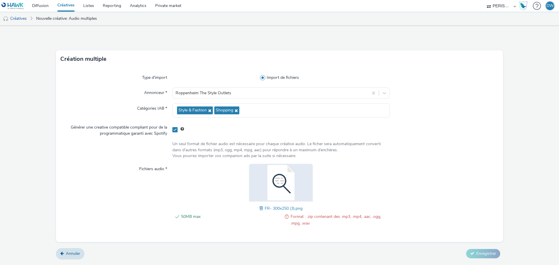
click at [259, 207] on span at bounding box center [261, 208] width 5 height 6
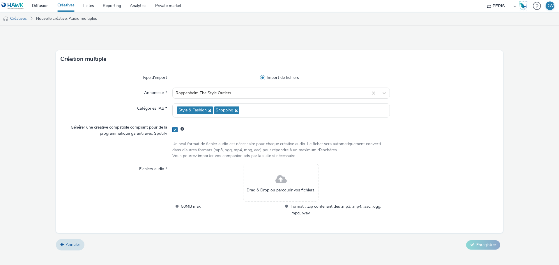
click at [177, 131] on span at bounding box center [174, 129] width 5 height 5
checkbox input "false"
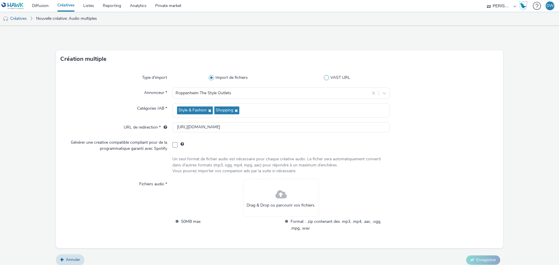
click at [331, 76] on span "VAST URL" at bounding box center [340, 78] width 20 height 6
click at [336, 76] on input "VAST URL" at bounding box center [338, 78] width 4 height 4
radio input "false"
radio input "true"
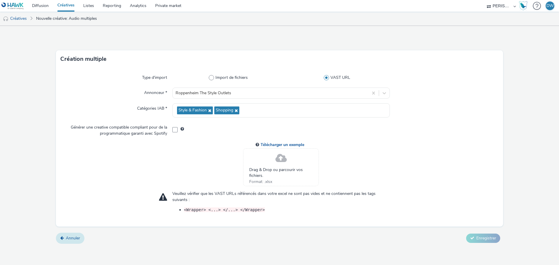
click at [62, 239] on icon at bounding box center [61, 238] width 3 height 4
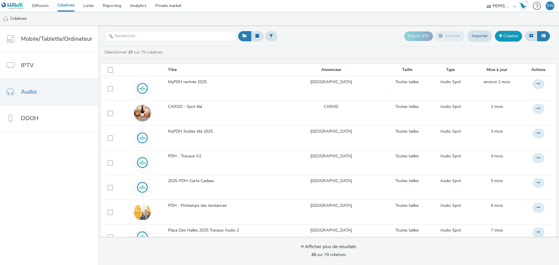
click at [506, 38] on link "Créative" at bounding box center [508, 36] width 27 height 10
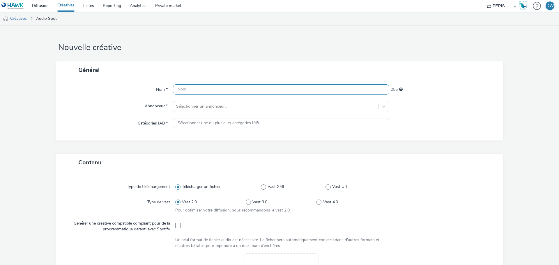
click at [200, 90] on input "text" at bounding box center [281, 89] width 216 height 10
type input "R"
type input "FR - JUNGLE DAY"
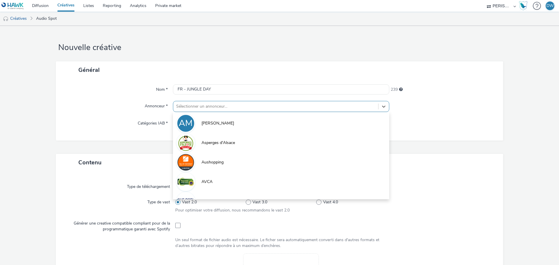
click at [189, 111] on div "Sélectionner un annonceur..." at bounding box center [275, 106] width 205 height 9
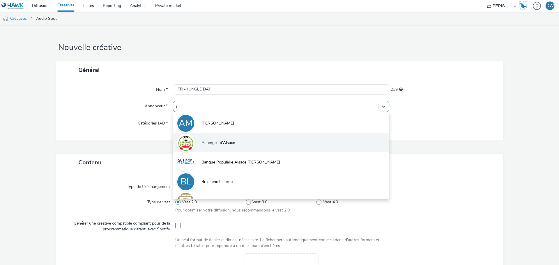
type input "ro"
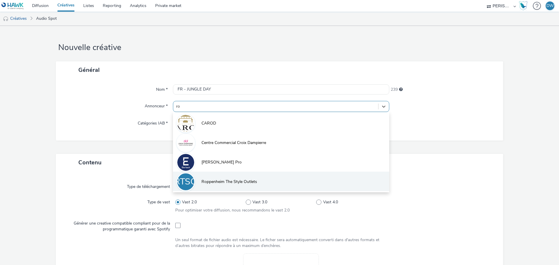
click at [233, 179] on span "Roppenheim The Style Outlets" at bounding box center [229, 182] width 56 height 6
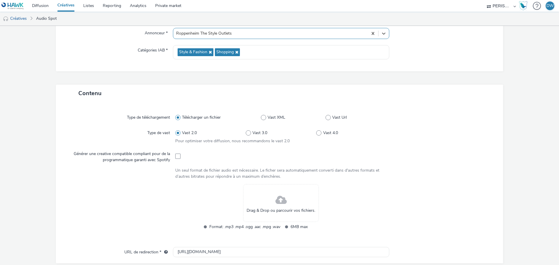
scroll to position [87, 0]
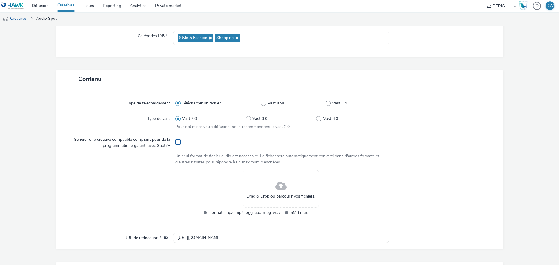
click at [175, 141] on span at bounding box center [177, 141] width 5 height 5
checkbox input "true"
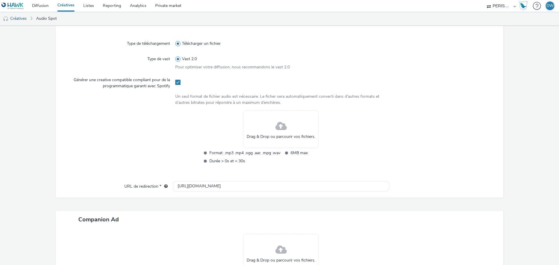
scroll to position [146, 0]
click at [217, 188] on input "http://roppenheim.thestyleoutlets.fr" at bounding box center [281, 188] width 216 height 10
paste input "s://roppenheim.thestyleoutlets.fr/fr/offres/jungle-day?utm_source=programmatiqu…"
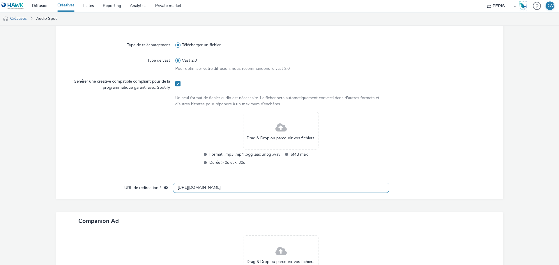
scroll to position [0, 40]
type input "https://roppenheim.thestyleoutlets.fr/fr/offres/jungle-day?utm_source=programma…"
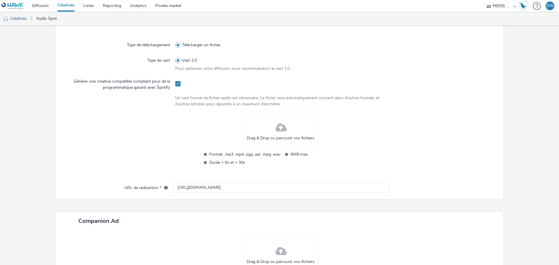
click at [270, 175] on div "Type de téléchargement Télécharger un fichier Type de vast Vast 2.0 Pour optimi…" at bounding box center [279, 109] width 435 height 148
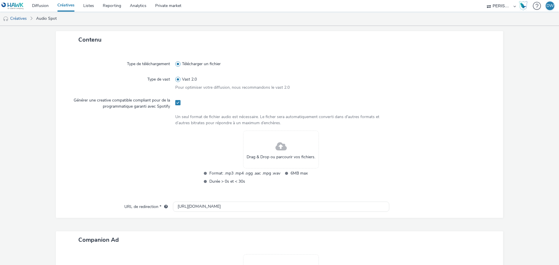
scroll to position [116, 0]
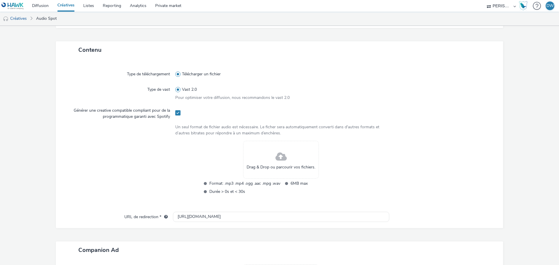
click at [276, 164] on span "Drag & Drop ou parcourir vos fichiers." at bounding box center [280, 167] width 69 height 6
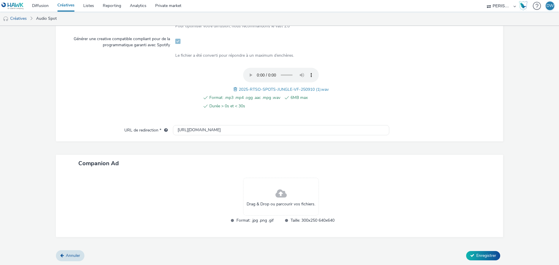
scroll to position [188, 0]
click at [290, 198] on div "Drag & Drop ou parcourir vos fichiers." at bounding box center [281, 197] width 76 height 38
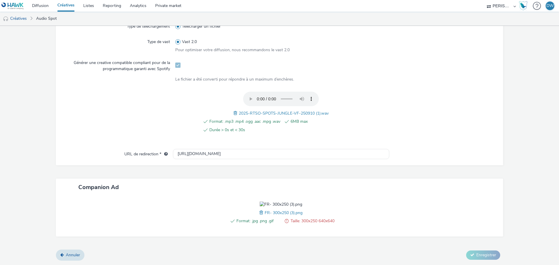
scroll to position [198, 0]
click at [259, 214] on span at bounding box center [261, 213] width 5 height 6
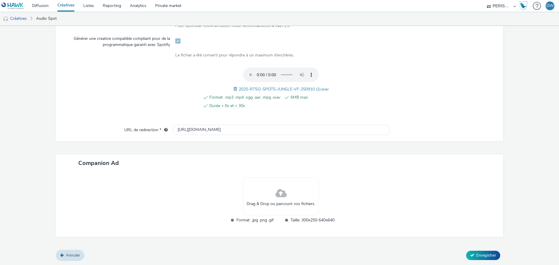
click at [276, 201] on span "Drag & Drop ou parcourir vos fichiers." at bounding box center [280, 204] width 69 height 6
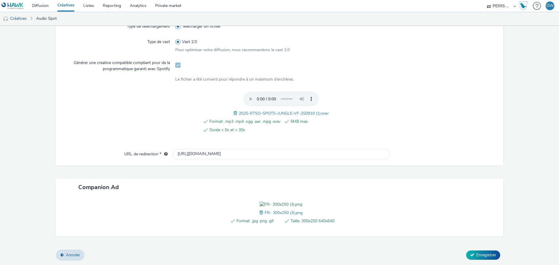
scroll to position [198, 0]
click at [480, 254] on span "Enregistrer" at bounding box center [486, 255] width 20 height 6
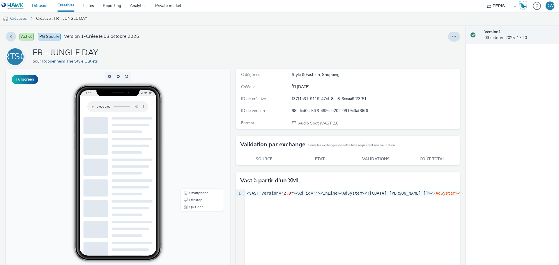
click at [40, 5] on link "Diffusion" at bounding box center [40, 6] width 25 height 12
